Goal: Information Seeking & Learning: Find specific fact

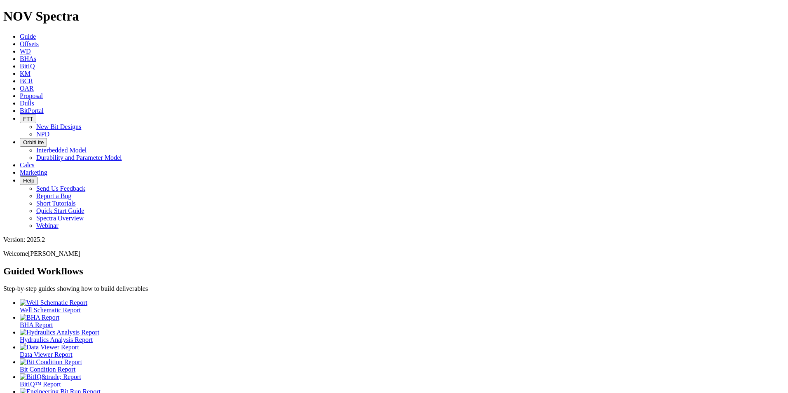
click at [34, 100] on link "Dulls" at bounding box center [27, 103] width 14 height 7
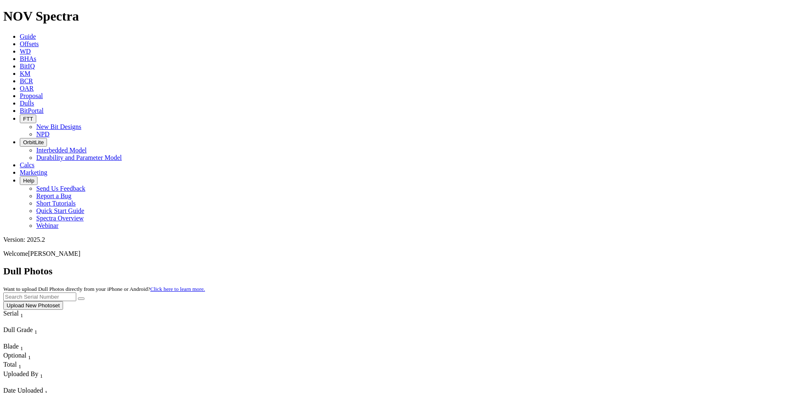
click at [76, 293] on input "text" at bounding box center [39, 297] width 73 height 9
click at [81, 299] on icon "submit" at bounding box center [81, 299] width 0 height 0
drag, startPoint x: 629, startPoint y: 40, endPoint x: 544, endPoint y: 24, distance: 86.0
click at [544, 266] on div "Dull Photos Want to upload Dull Photos directly from your iPhone or Android? Cl…" at bounding box center [393, 288] width 781 height 44
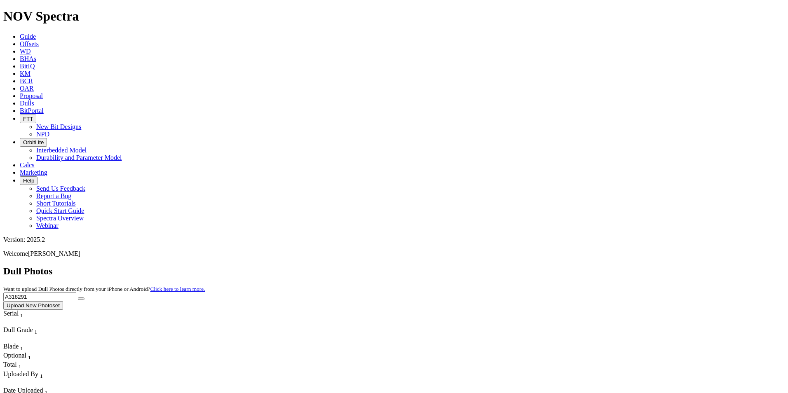
type input "A318291"
click at [84, 297] on button "submit" at bounding box center [81, 298] width 7 height 2
drag, startPoint x: 620, startPoint y: 33, endPoint x: 549, endPoint y: 38, distance: 71.4
click at [549, 266] on div "Dull Photos Want to upload Dull Photos directly from your iPhone or Android? Cl…" at bounding box center [393, 288] width 781 height 44
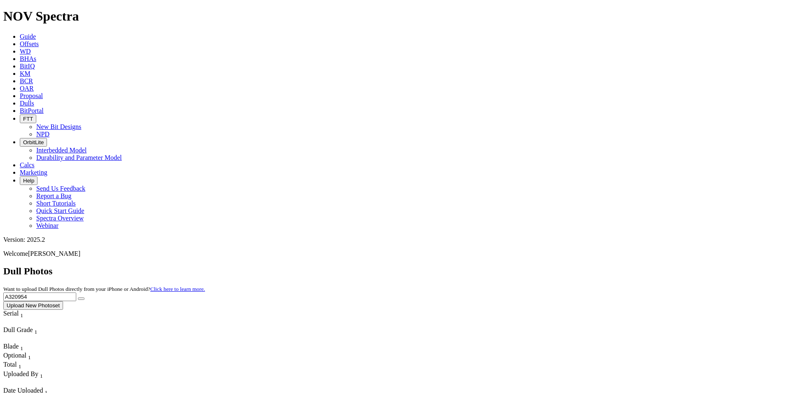
click at [81, 299] on icon "submit" at bounding box center [81, 299] width 0 height 0
drag, startPoint x: 647, startPoint y: 34, endPoint x: 491, endPoint y: 49, distance: 157.2
click at [491, 266] on div "Dull Photos Want to upload Dull Photos directly from your iPhone or Android? Cl…" at bounding box center [393, 288] width 781 height 44
click at [81, 299] on icon "submit" at bounding box center [81, 299] width 0 height 0
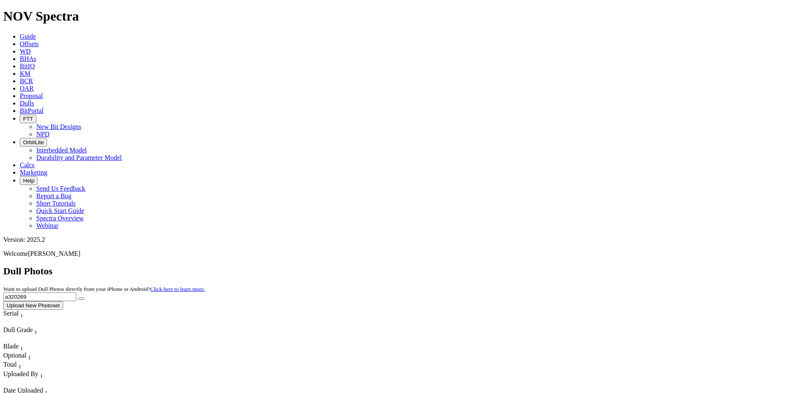
drag, startPoint x: 629, startPoint y: 36, endPoint x: 510, endPoint y: 31, distance: 119.6
click at [510, 266] on div "Dull Photos Want to upload Dull Photos directly from your iPhone or Android? Cl…" at bounding box center [393, 288] width 781 height 44
click at [81, 299] on icon "submit" at bounding box center [81, 299] width 0 height 0
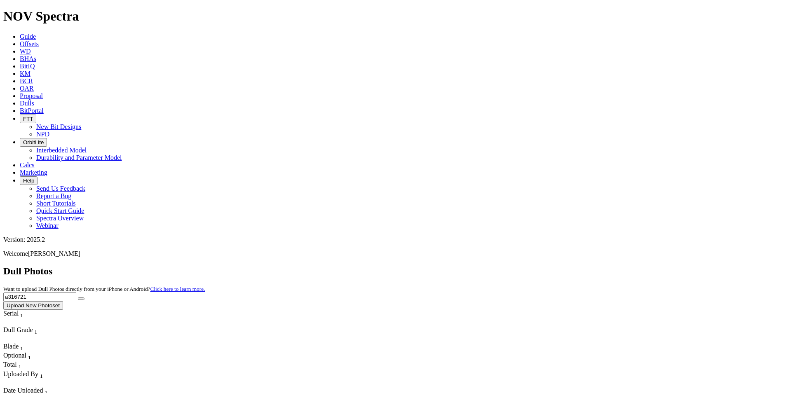
drag, startPoint x: 621, startPoint y: 36, endPoint x: 538, endPoint y: 33, distance: 83.3
click at [538, 266] on div "Dull Photos Want to upload Dull Photos directly from your iPhone or Android? Cl…" at bounding box center [393, 288] width 781 height 44
click at [81, 299] on icon "submit" at bounding box center [81, 299] width 0 height 0
drag, startPoint x: 617, startPoint y: 37, endPoint x: 571, endPoint y: 32, distance: 45.6
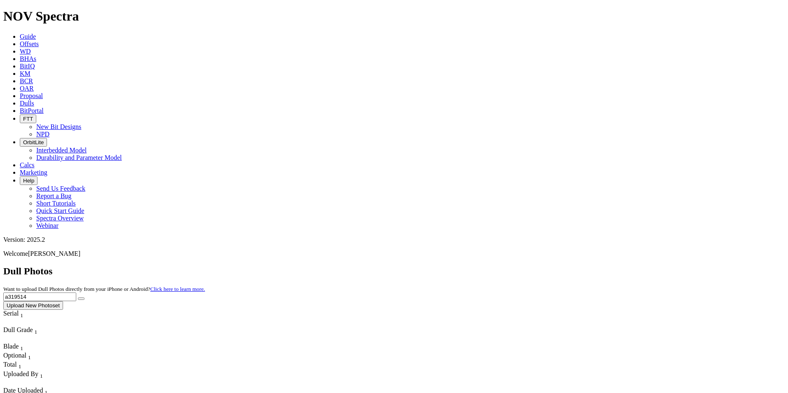
click at [571, 266] on div "Dull Photos Want to upload Dull Photos directly from your iPhone or Android? Cl…" at bounding box center [393, 288] width 781 height 44
click at [84, 297] on button "submit" at bounding box center [81, 298] width 7 height 2
drag, startPoint x: 631, startPoint y: 43, endPoint x: 523, endPoint y: 28, distance: 109.0
click at [523, 266] on div "Dull Photos Want to upload Dull Photos directly from your iPhone or Android? Cl…" at bounding box center [393, 288] width 781 height 44
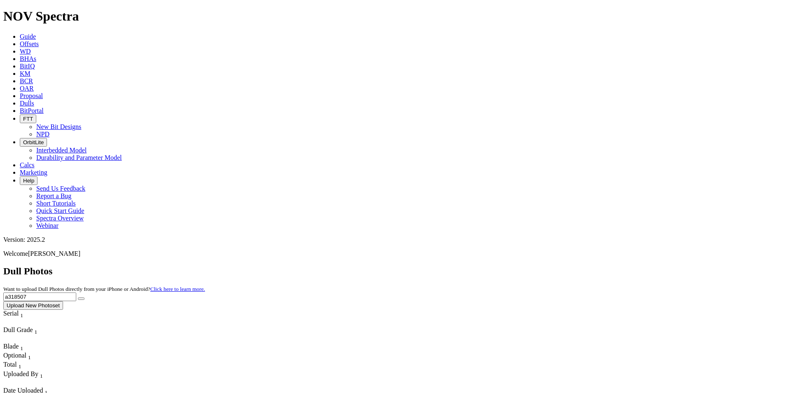
click at [81, 299] on icon "submit" at bounding box center [81, 299] width 0 height 0
drag, startPoint x: 625, startPoint y: 37, endPoint x: 557, endPoint y: 35, distance: 67.6
click at [557, 266] on div "Dull Photos Want to upload Dull Photos directly from your iPhone or Android? Cl…" at bounding box center [393, 288] width 781 height 44
click at [81, 299] on icon "submit" at bounding box center [81, 299] width 0 height 0
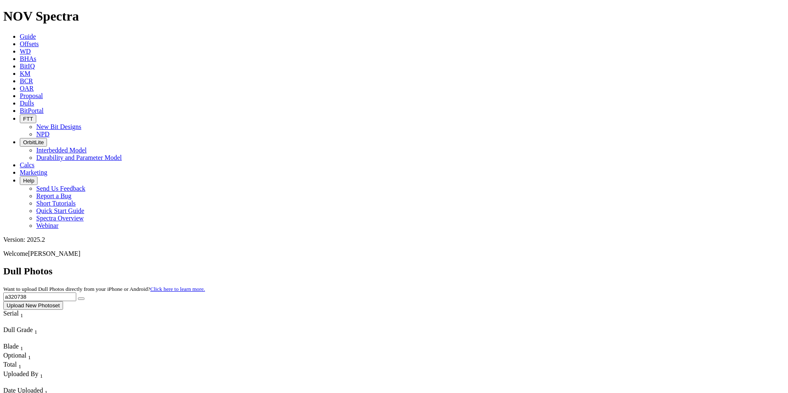
drag, startPoint x: 619, startPoint y: 37, endPoint x: 553, endPoint y: 35, distance: 65.9
click at [553, 266] on div "Dull Photos Want to upload Dull Photos directly from your iPhone or Android? Cl…" at bounding box center [393, 288] width 781 height 44
type input "a308666"
click at [81, 299] on icon "submit" at bounding box center [81, 299] width 0 height 0
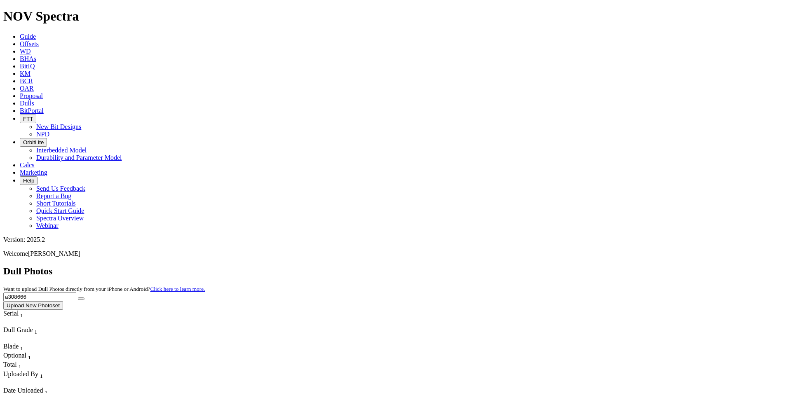
drag, startPoint x: 620, startPoint y: 40, endPoint x: 571, endPoint y: 39, distance: 49.0
click at [571, 266] on div "Dull Photos Want to upload Dull Photos directly from your iPhone or Android? Cl…" at bounding box center [393, 288] width 781 height 44
click at [84, 297] on button "submit" at bounding box center [81, 298] width 7 height 2
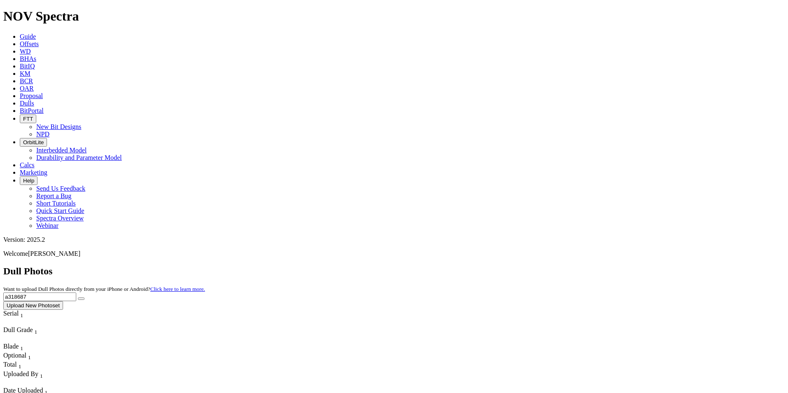
drag, startPoint x: 620, startPoint y: 39, endPoint x: 528, endPoint y: 23, distance: 93.3
click at [81, 299] on icon "submit" at bounding box center [81, 299] width 0 height 0
drag, startPoint x: 619, startPoint y: 40, endPoint x: 552, endPoint y: 32, distance: 67.7
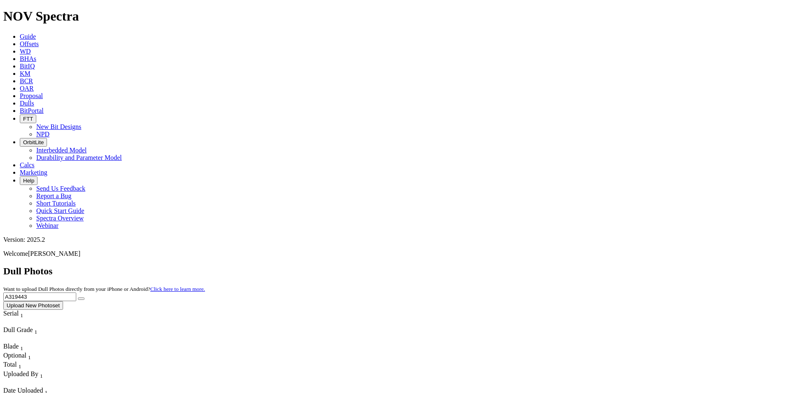
click at [552, 266] on div "Dull Photos Want to upload Dull Photos directly from your iPhone or Android? Cl…" at bounding box center [393, 288] width 781 height 44
click at [81, 299] on icon "submit" at bounding box center [81, 299] width 0 height 0
drag, startPoint x: 602, startPoint y: 35, endPoint x: 548, endPoint y: 23, distance: 55.4
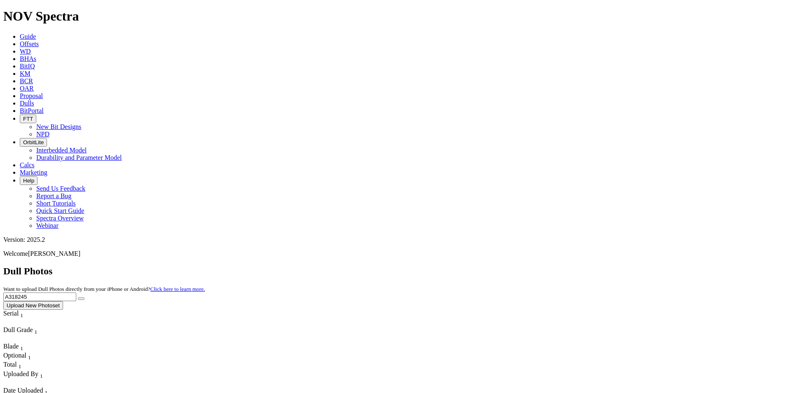
click at [84, 297] on button "submit" at bounding box center [81, 298] width 7 height 2
drag, startPoint x: 619, startPoint y: 35, endPoint x: 564, endPoint y: 25, distance: 56.2
click at [564, 266] on div "Dull Photos Want to upload Dull Photos directly from your iPhone or Android? Cl…" at bounding box center [393, 288] width 781 height 44
click at [81, 299] on icon "submit" at bounding box center [81, 299] width 0 height 0
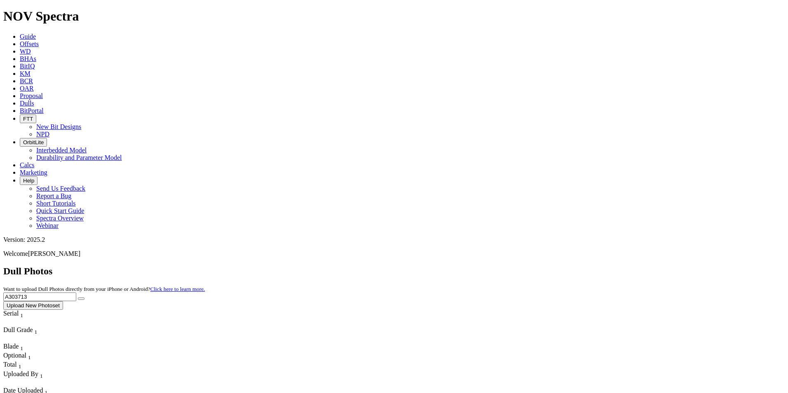
drag, startPoint x: 620, startPoint y: 39, endPoint x: 565, endPoint y: 30, distance: 55.1
click at [565, 266] on div "Dull Photos Want to upload Dull Photos directly from your iPhone or Android? Cl…" at bounding box center [393, 288] width 781 height 44
click at [84, 297] on button "submit" at bounding box center [81, 298] width 7 height 2
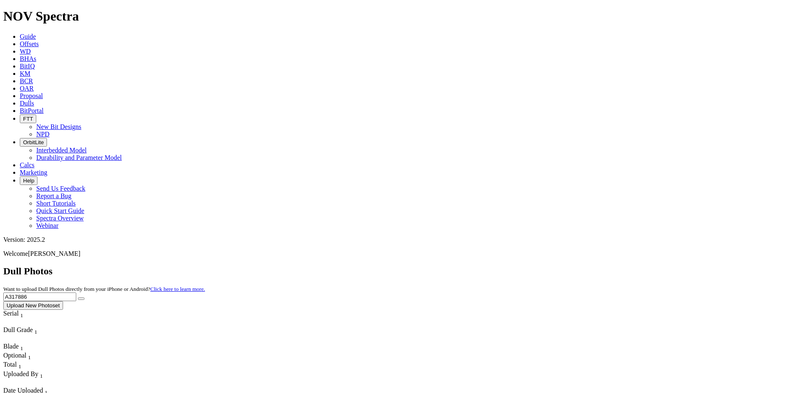
drag, startPoint x: 621, startPoint y: 37, endPoint x: 571, endPoint y: 31, distance: 50.3
click at [571, 266] on div "Dull Photos Want to upload Dull Photos directly from your iPhone or Android? Cl…" at bounding box center [393, 288] width 781 height 44
click at [84, 297] on button "submit" at bounding box center [81, 298] width 7 height 2
drag, startPoint x: 627, startPoint y: 39, endPoint x: 557, endPoint y: 36, distance: 69.7
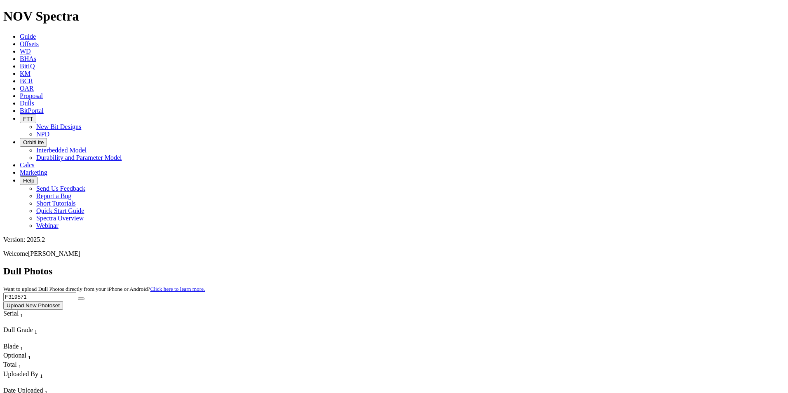
click at [557, 266] on div "Dull Photos Want to upload Dull Photos directly from your iPhone or Android? Cl…" at bounding box center [393, 288] width 781 height 44
click at [81, 299] on icon "submit" at bounding box center [81, 299] width 0 height 0
drag, startPoint x: 614, startPoint y: 36, endPoint x: 531, endPoint y: 36, distance: 83.2
click at [531, 266] on div "Dull Photos Want to upload Dull Photos directly from your iPhone or Android? Cl…" at bounding box center [393, 288] width 781 height 44
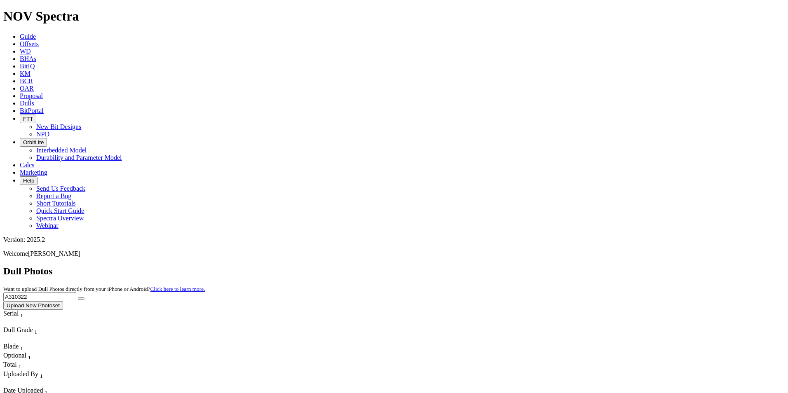
click at [84, 297] on button "submit" at bounding box center [81, 298] width 7 height 2
drag, startPoint x: 618, startPoint y: 35, endPoint x: 559, endPoint y: 23, distance: 60.9
click at [84, 297] on button "submit" at bounding box center [81, 298] width 7 height 2
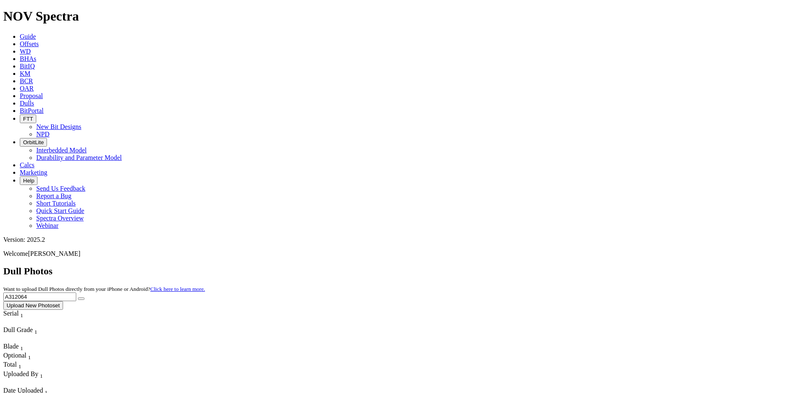
drag, startPoint x: 572, startPoint y: 39, endPoint x: 552, endPoint y: 40, distance: 20.6
click at [551, 266] on div "Dull Photos Want to upload Dull Photos directly from your iPhone or Android? Cl…" at bounding box center [393, 288] width 781 height 44
click at [84, 297] on button "submit" at bounding box center [81, 298] width 7 height 2
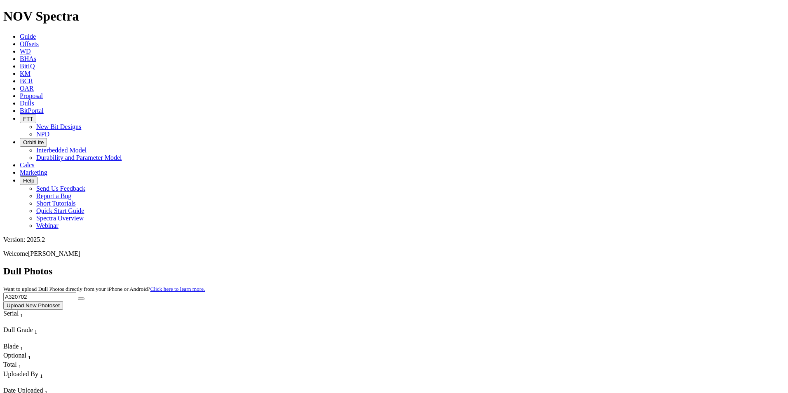
drag, startPoint x: 621, startPoint y: 35, endPoint x: 545, endPoint y: 31, distance: 76.7
click at [545, 266] on div "Dull Photos Want to upload Dull Photos directly from your iPhone or Android? Cl…" at bounding box center [393, 288] width 781 height 44
type input "F318731"
click at [84, 297] on button "submit" at bounding box center [81, 298] width 7 height 2
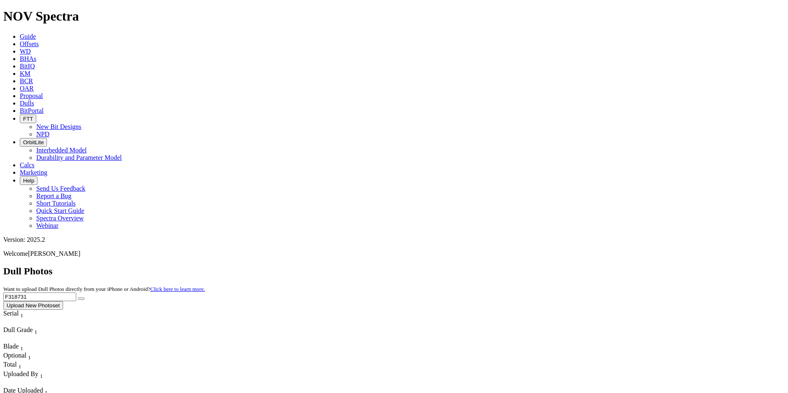
drag, startPoint x: 625, startPoint y: 38, endPoint x: 557, endPoint y: 19, distance: 70.6
type input "A316408"
click at [84, 297] on button "submit" at bounding box center [81, 298] width 7 height 2
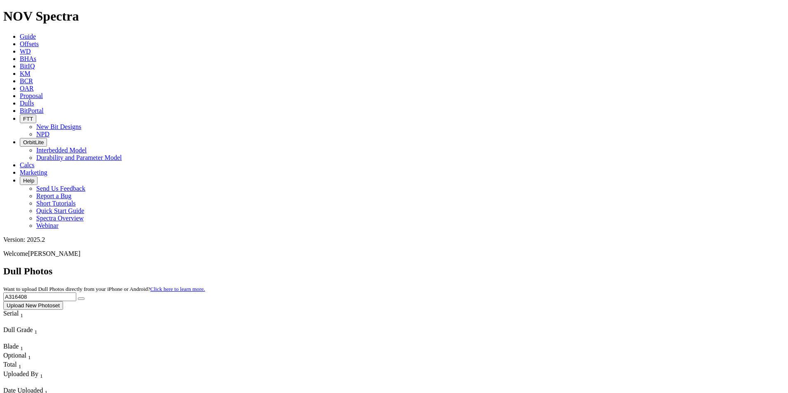
drag, startPoint x: 620, startPoint y: 38, endPoint x: 547, endPoint y: 36, distance: 73.8
click at [547, 266] on div "Dull Photos Want to upload Dull Photos directly from your iPhone or Android? Cl…" at bounding box center [393, 288] width 781 height 44
click at [76, 293] on input "text" at bounding box center [39, 297] width 73 height 9
click at [84, 297] on button "submit" at bounding box center [81, 298] width 7 height 2
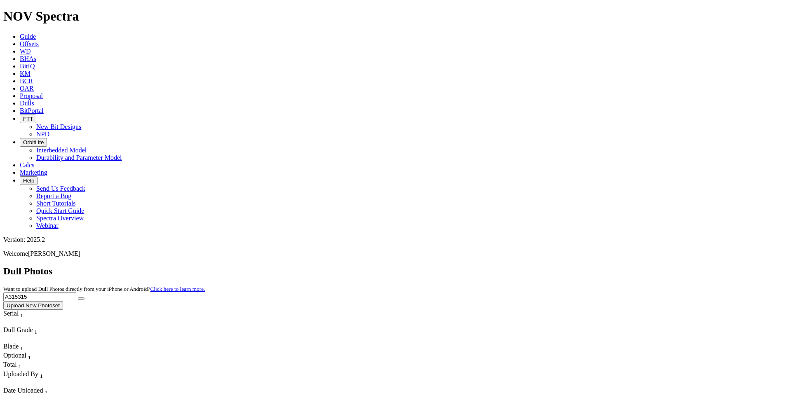
drag, startPoint x: 625, startPoint y: 38, endPoint x: 563, endPoint y: 35, distance: 62.3
click at [558, 266] on div "Dull Photos Want to upload Dull Photos directly from your iPhone or Android? Cl…" at bounding box center [393, 288] width 781 height 44
click at [81, 299] on icon "submit" at bounding box center [81, 299] width 0 height 0
drag, startPoint x: 613, startPoint y: 35, endPoint x: 557, endPoint y: 30, distance: 56.2
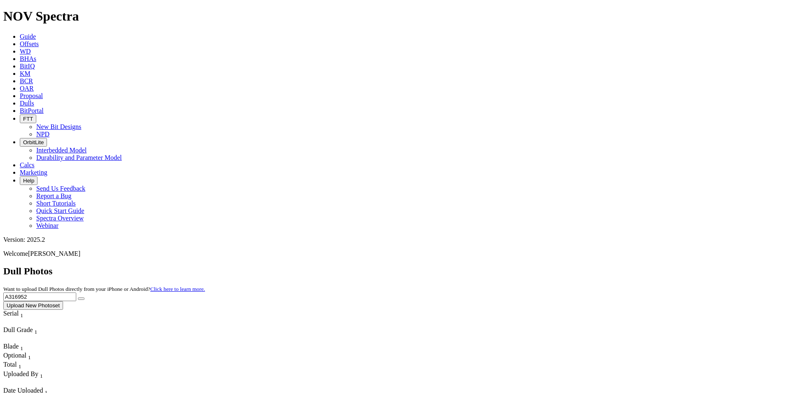
click at [557, 266] on div "Dull Photos Want to upload Dull Photos directly from your iPhone or Android? Cl…" at bounding box center [393, 288] width 781 height 44
click at [699, 266] on div "Dull Photos Want to upload Dull Photos directly from your iPhone or Android? Cl…" at bounding box center [393, 288] width 781 height 44
click at [84, 297] on button "submit" at bounding box center [81, 298] width 7 height 2
drag, startPoint x: 634, startPoint y: 36, endPoint x: 550, endPoint y: 36, distance: 83.2
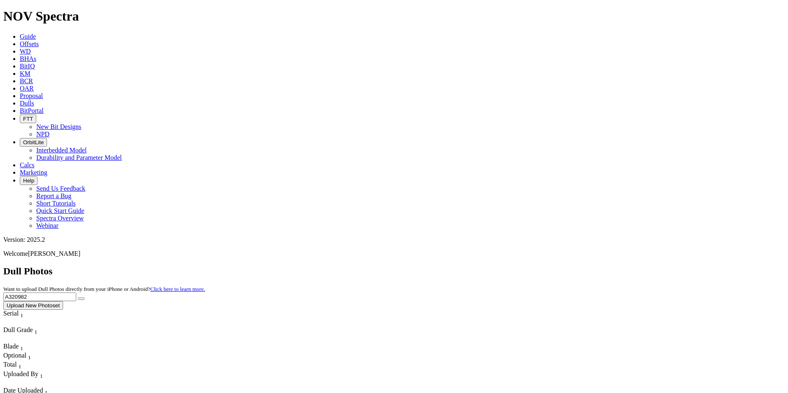
click at [550, 266] on div "Dull Photos Want to upload Dull Photos directly from your iPhone or Android? Cl…" at bounding box center [393, 288] width 781 height 44
click at [84, 297] on button "submit" at bounding box center [81, 298] width 7 height 2
drag, startPoint x: 636, startPoint y: 34, endPoint x: 551, endPoint y: 35, distance: 84.9
click at [551, 266] on div "Dull Photos Want to upload Dull Photos directly from your iPhone or Android? Cl…" at bounding box center [393, 288] width 781 height 44
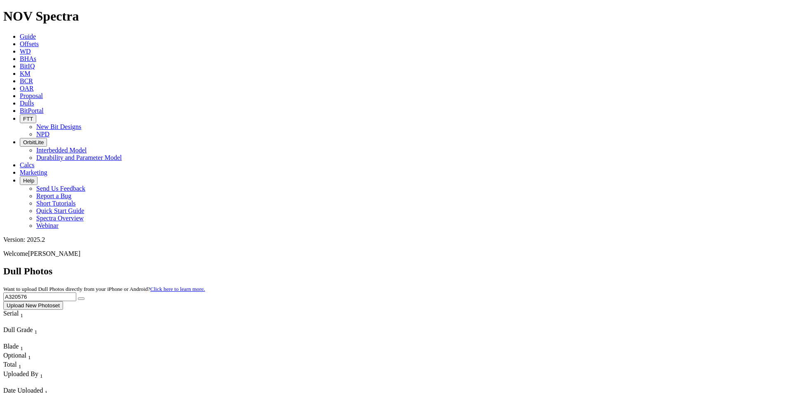
type input "A320576"
click at [84, 297] on button "submit" at bounding box center [81, 298] width 7 height 2
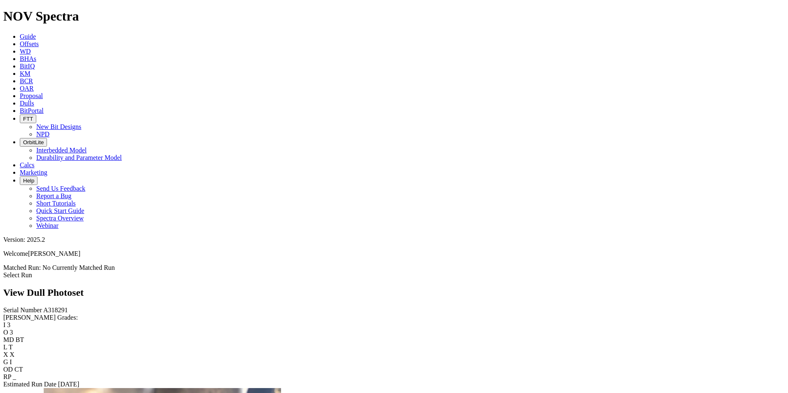
click at [69, 307] on div "Serial Number A318291" at bounding box center [393, 310] width 781 height 7
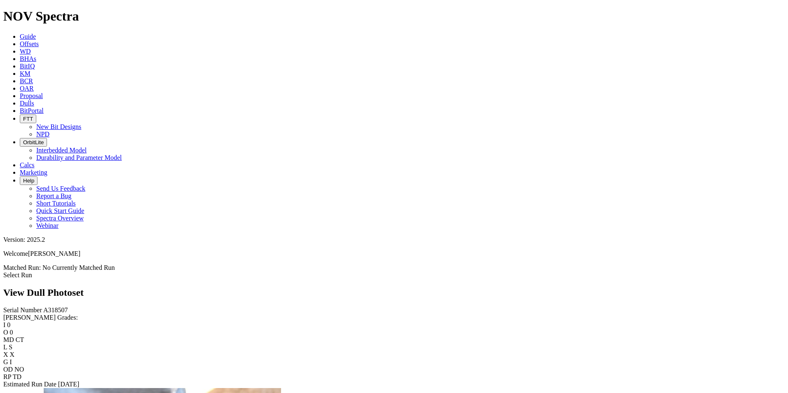
scroll to position [1154, 0]
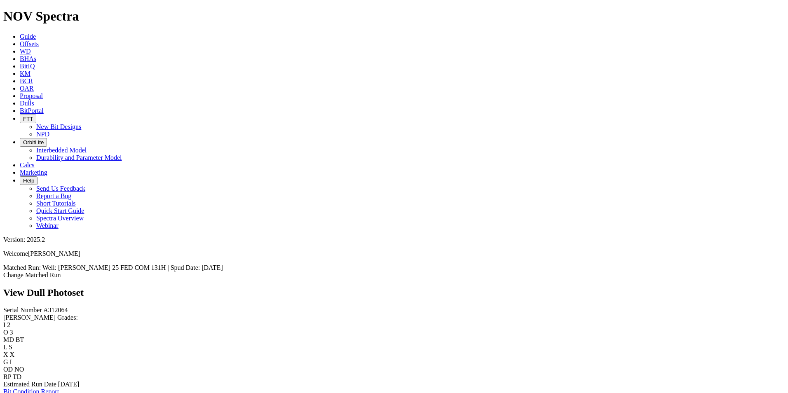
scroll to position [1071, 0]
